Goal: Navigation & Orientation: Go to known website

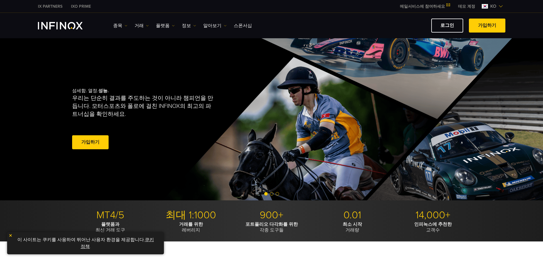
drag, startPoint x: 81, startPoint y: 23, endPoint x: 70, endPoint y: 24, distance: 11.2
click at [70, 24] on img "INFINOX Logo" at bounding box center [60, 25] width 45 height 7
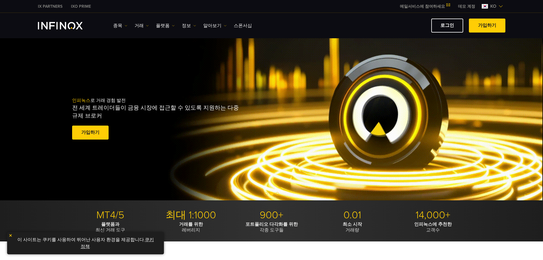
click at [60, 25] on img "INFINOX Logo" at bounding box center [60, 25] width 45 height 7
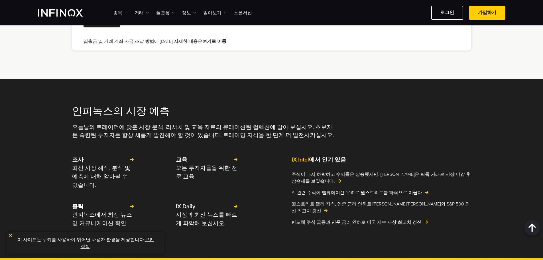
scroll to position [1099, 0]
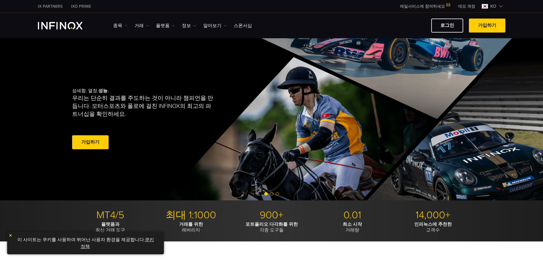
click at [487, 26] on span at bounding box center [487, 26] width 0 height 0
